Goal: Task Accomplishment & Management: Complete application form

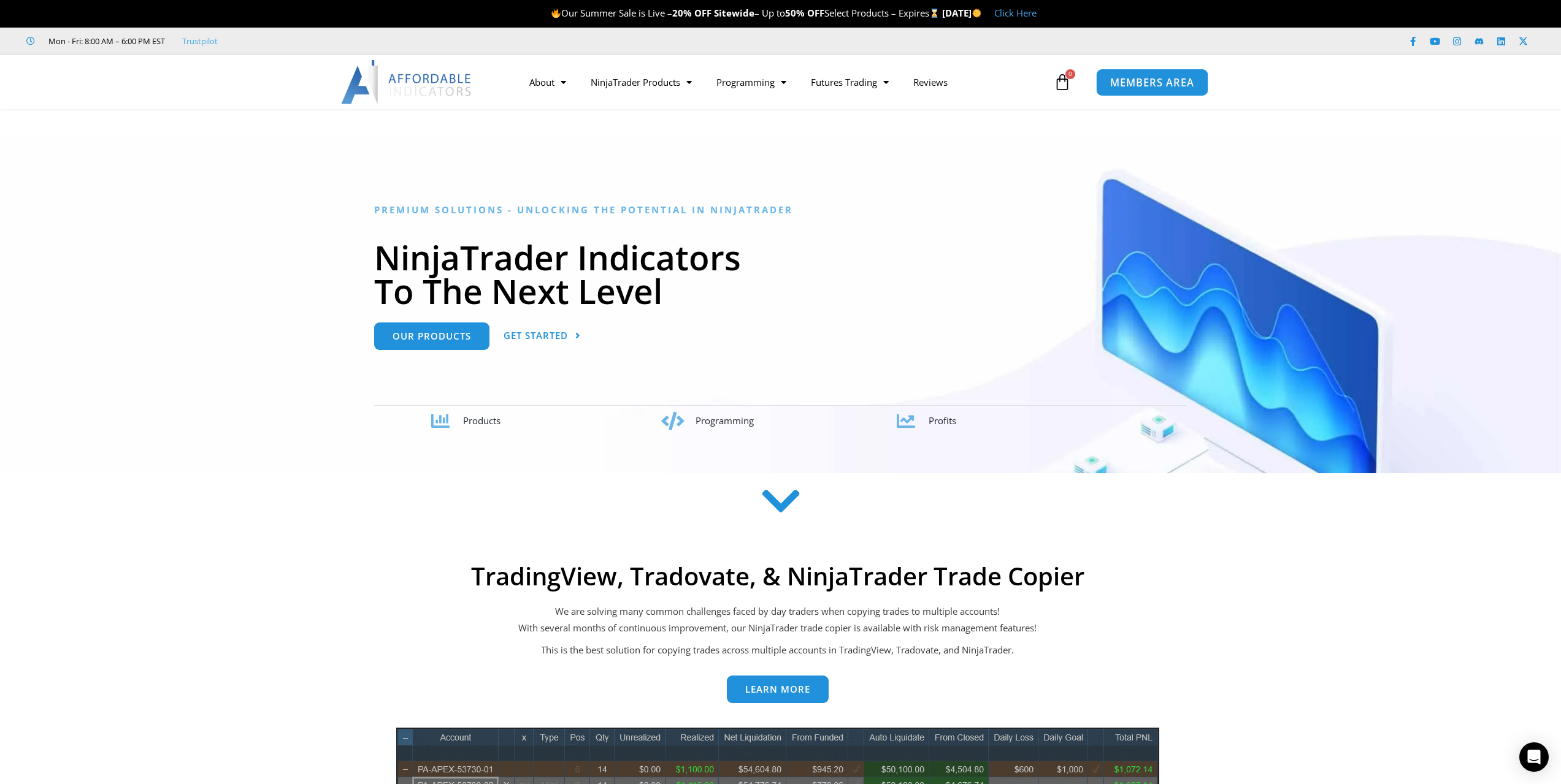
drag, startPoint x: 1160, startPoint y: 82, endPoint x: 1142, endPoint y: 112, distance: 34.9
click at [1159, 82] on span "MEMBERS AREA" at bounding box center [1152, 82] width 84 height 10
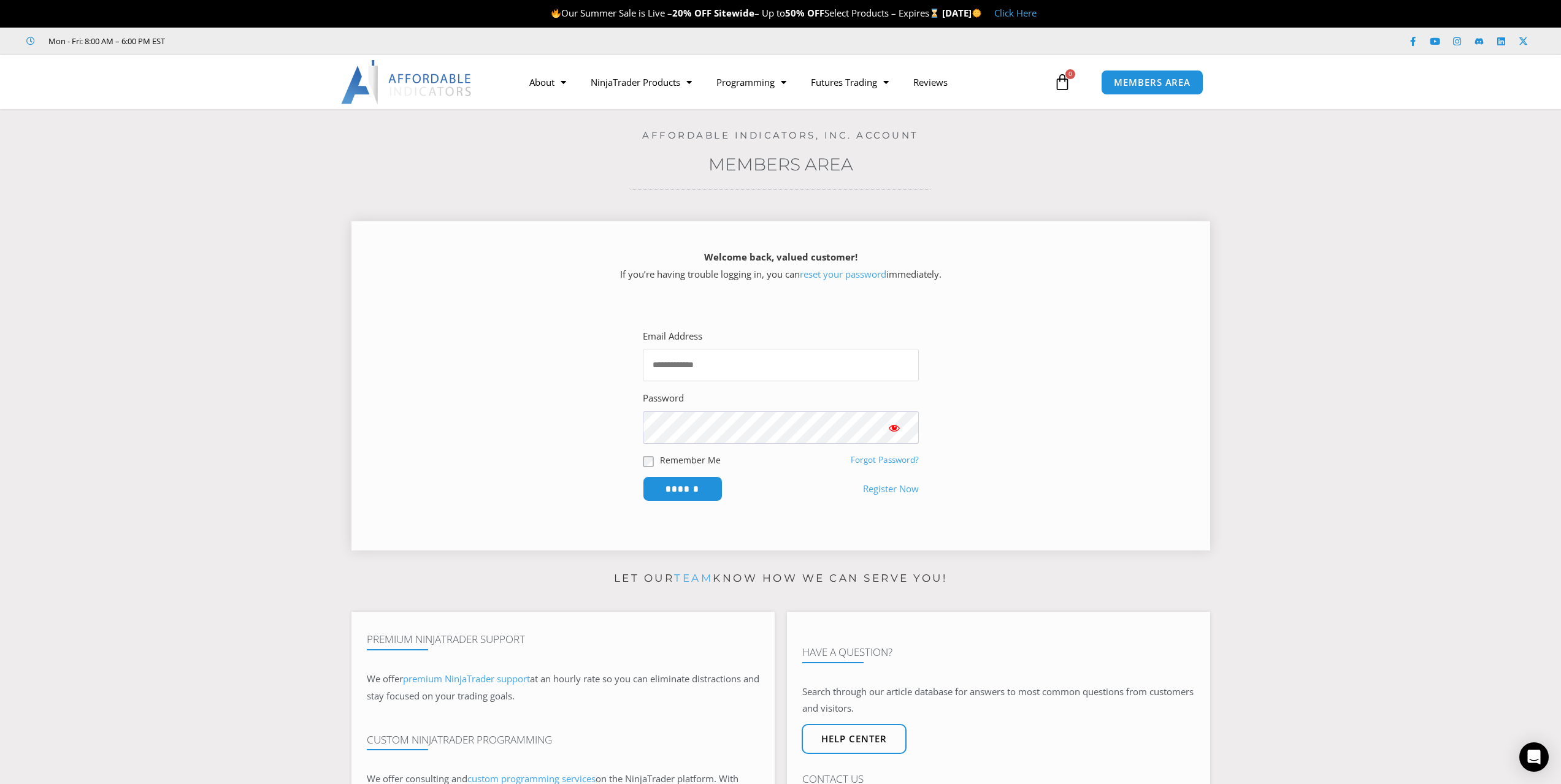
click at [693, 365] on input "Email Address" at bounding box center [781, 365] width 276 height 32
click at [681, 354] on input "Email Address" at bounding box center [781, 365] width 276 height 32
click at [674, 365] on input "Email Address" at bounding box center [781, 365] width 276 height 32
click at [651, 367] on input "Email Address" at bounding box center [781, 365] width 276 height 32
click at [678, 362] on input "Email Address" at bounding box center [781, 365] width 276 height 32
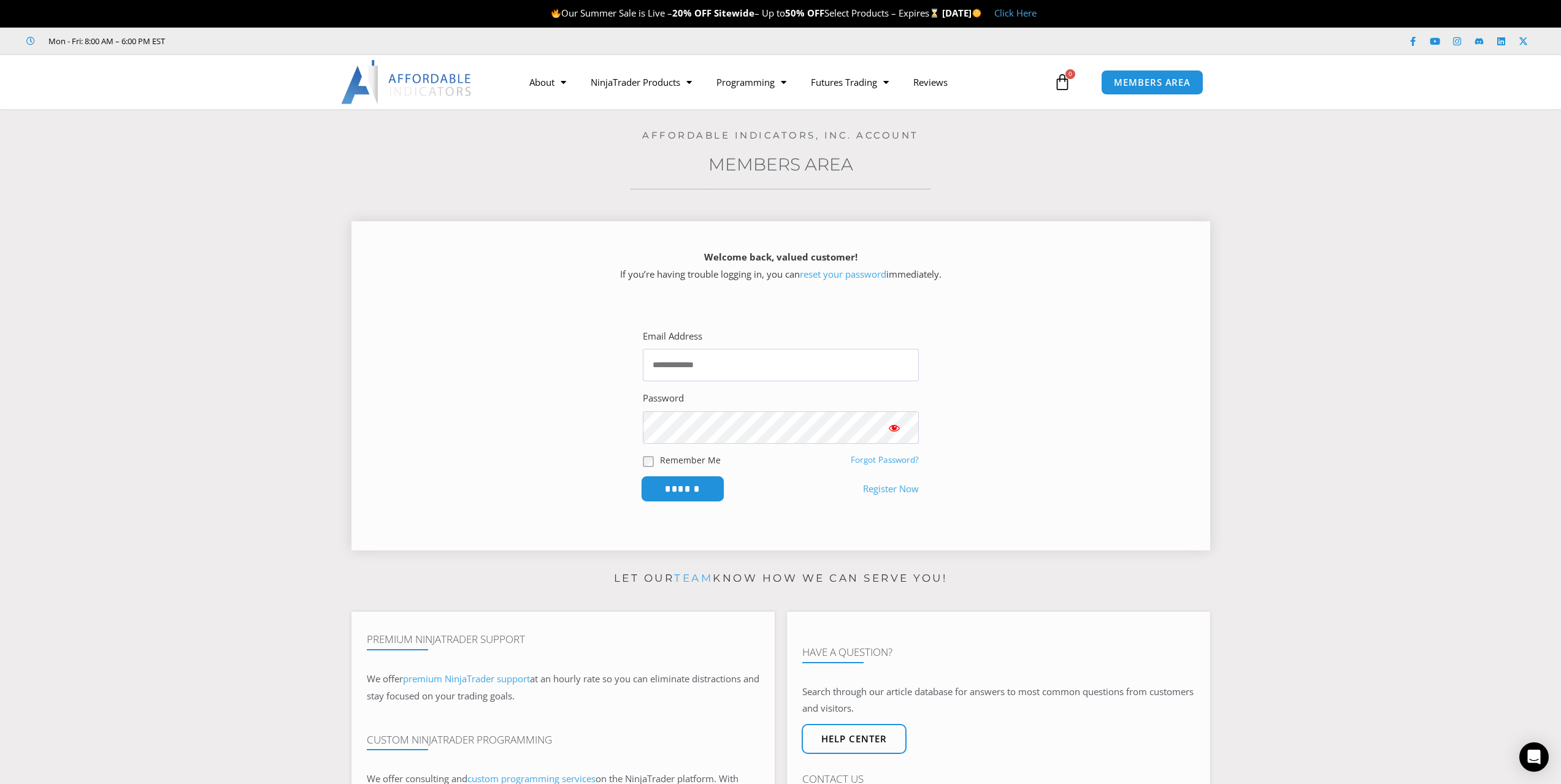
click at [698, 492] on input "******" at bounding box center [682, 489] width 84 height 26
click at [778, 410] on div "Password" at bounding box center [781, 417] width 276 height 54
click at [686, 361] on input "Email Address" at bounding box center [781, 365] width 276 height 32
type input "**********"
